Goal: Find contact information: Obtain details needed to contact an individual or organization

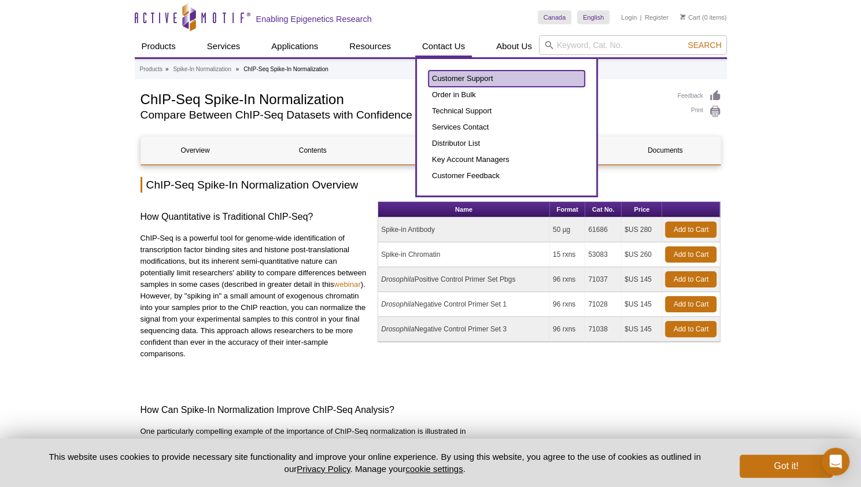
click at [460, 82] on link "Customer Support" at bounding box center [507, 79] width 156 height 16
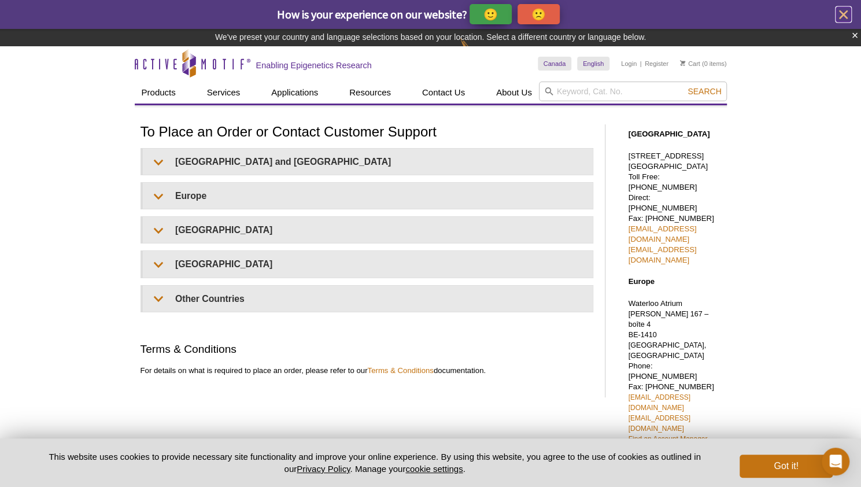
click at [844, 16] on icon "close" at bounding box center [843, 14] width 9 height 9
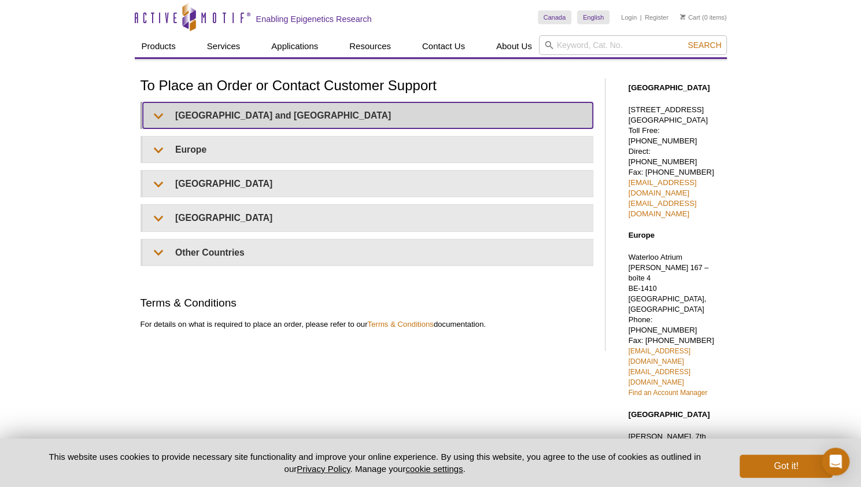
click at [438, 106] on summary "[GEOGRAPHIC_DATA] and [GEOGRAPHIC_DATA]" at bounding box center [368, 115] width 450 height 26
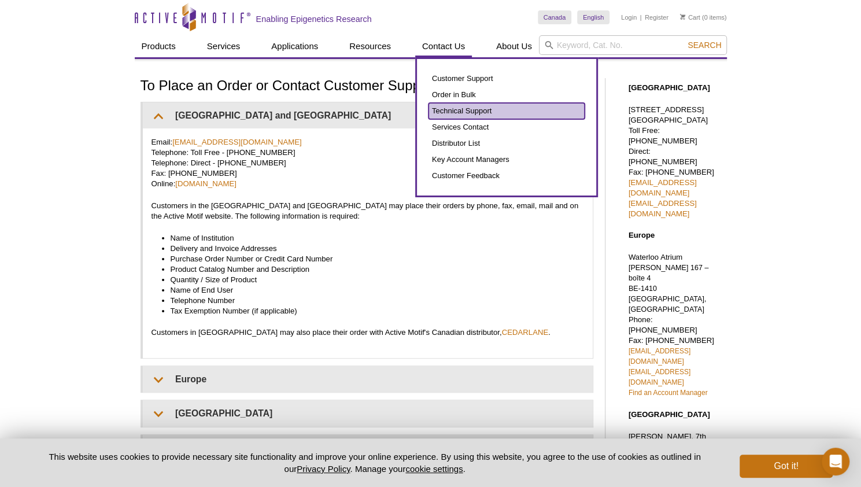
click at [450, 105] on link "Technical Support" at bounding box center [507, 111] width 156 height 16
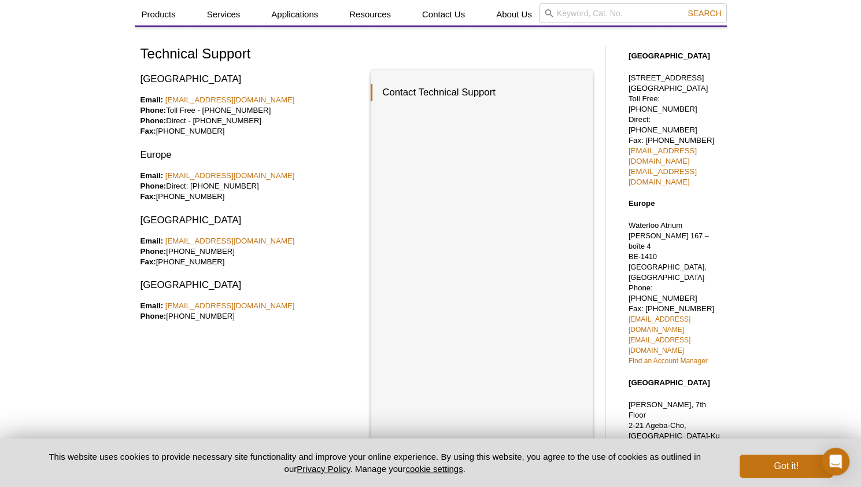
scroll to position [25, 0]
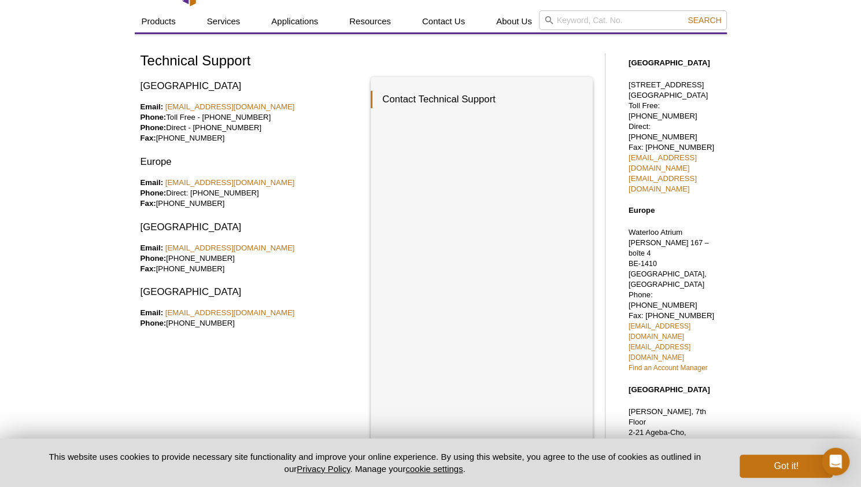
click at [779, 131] on div "Active Motif Logo Enabling Epigenetics Research 0 Search Skip to content Active…" at bounding box center [430, 396] width 861 height 843
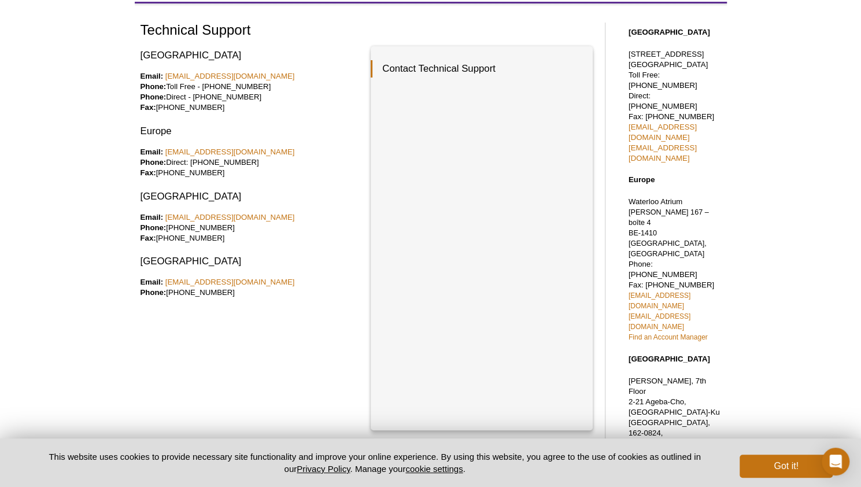
scroll to position [54, 0]
drag, startPoint x: 683, startPoint y: 128, endPoint x: 768, endPoint y: 98, distance: 90.8
click at [768, 98] on div "Active Motif Logo Enabling Epigenetics Research 0 Search Skip to content Active…" at bounding box center [430, 367] width 861 height 843
